Goal: Task Accomplishment & Management: Use online tool/utility

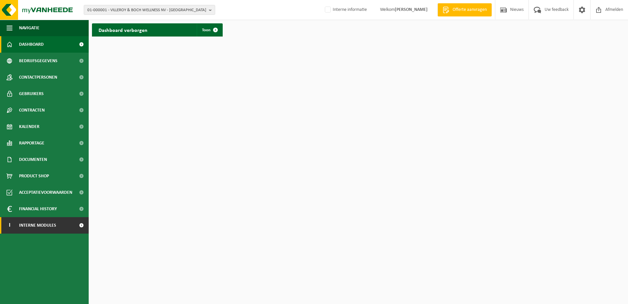
click at [41, 228] on span "Interne modules" at bounding box center [37, 225] width 37 height 16
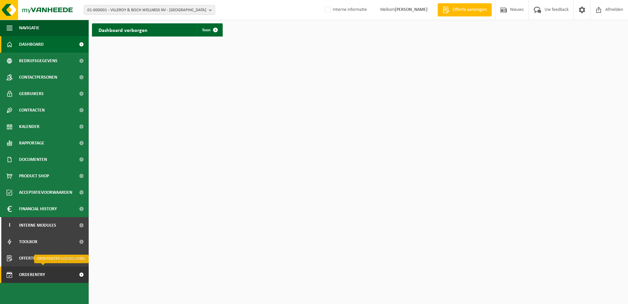
click at [43, 274] on span "Orderentry Goedkeuring" at bounding box center [46, 274] width 55 height 16
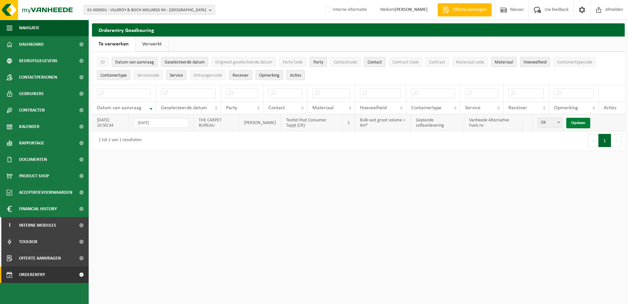
click at [580, 124] on link "Opslaan" at bounding box center [578, 123] width 24 height 11
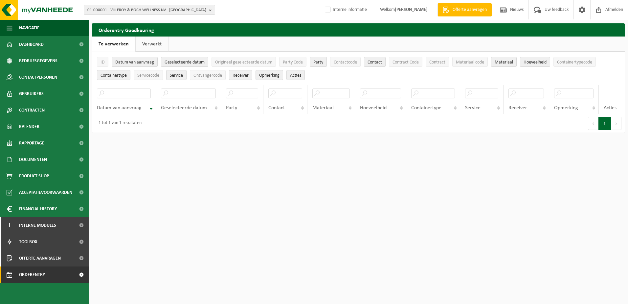
click at [147, 41] on link "Verwerkt" at bounding box center [152, 43] width 33 height 15
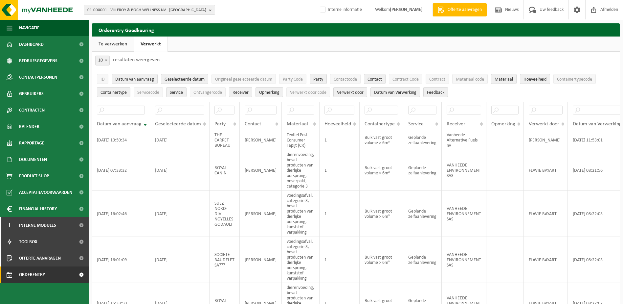
click at [104, 41] on link "Te verwerken" at bounding box center [113, 43] width 42 height 15
